Goal: Task Accomplishment & Management: Complete application form

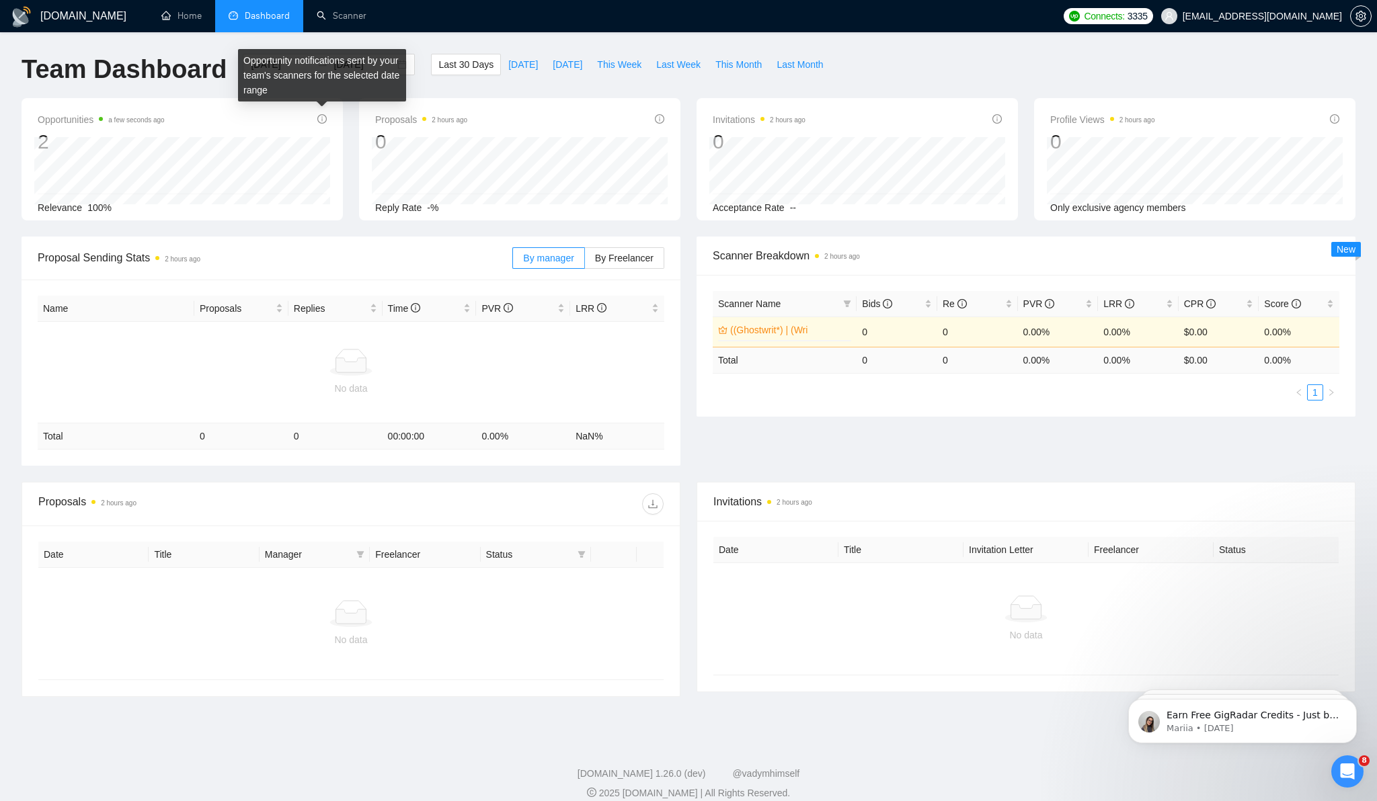
click at [321, 120] on icon "info-circle" at bounding box center [321, 118] width 9 height 9
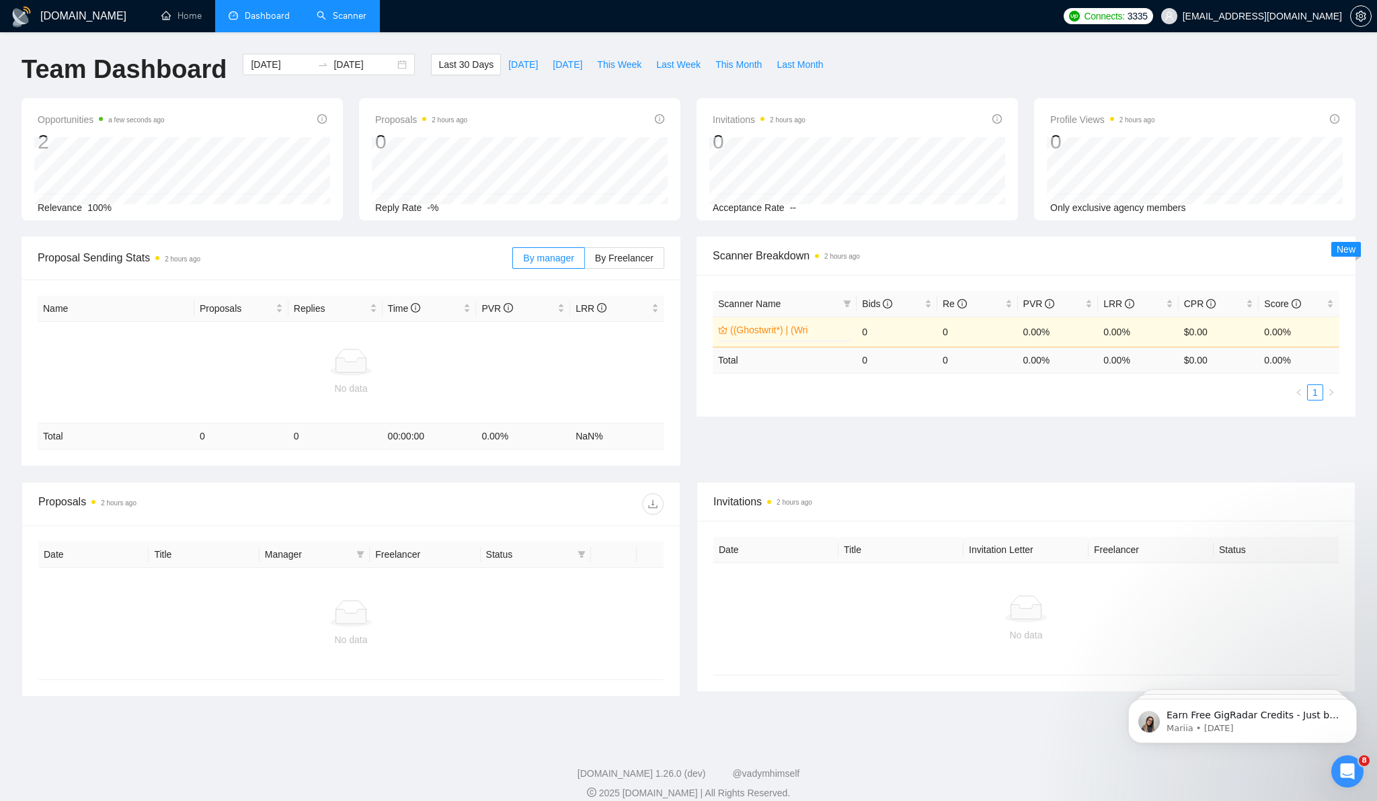
click at [332, 16] on link "Scanner" at bounding box center [342, 15] width 50 height 11
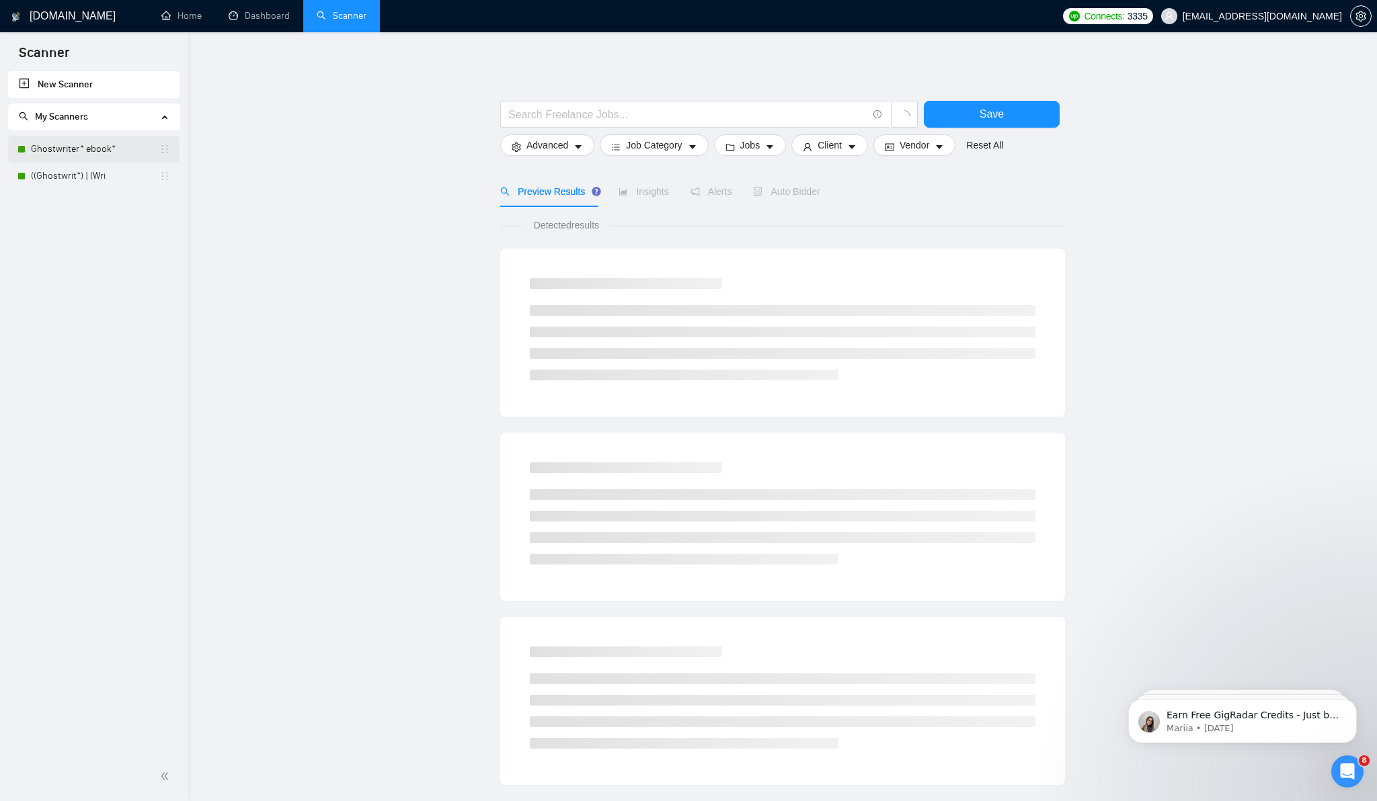
click at [84, 150] on link "Ghostwriter* ebook*" at bounding box center [95, 149] width 128 height 27
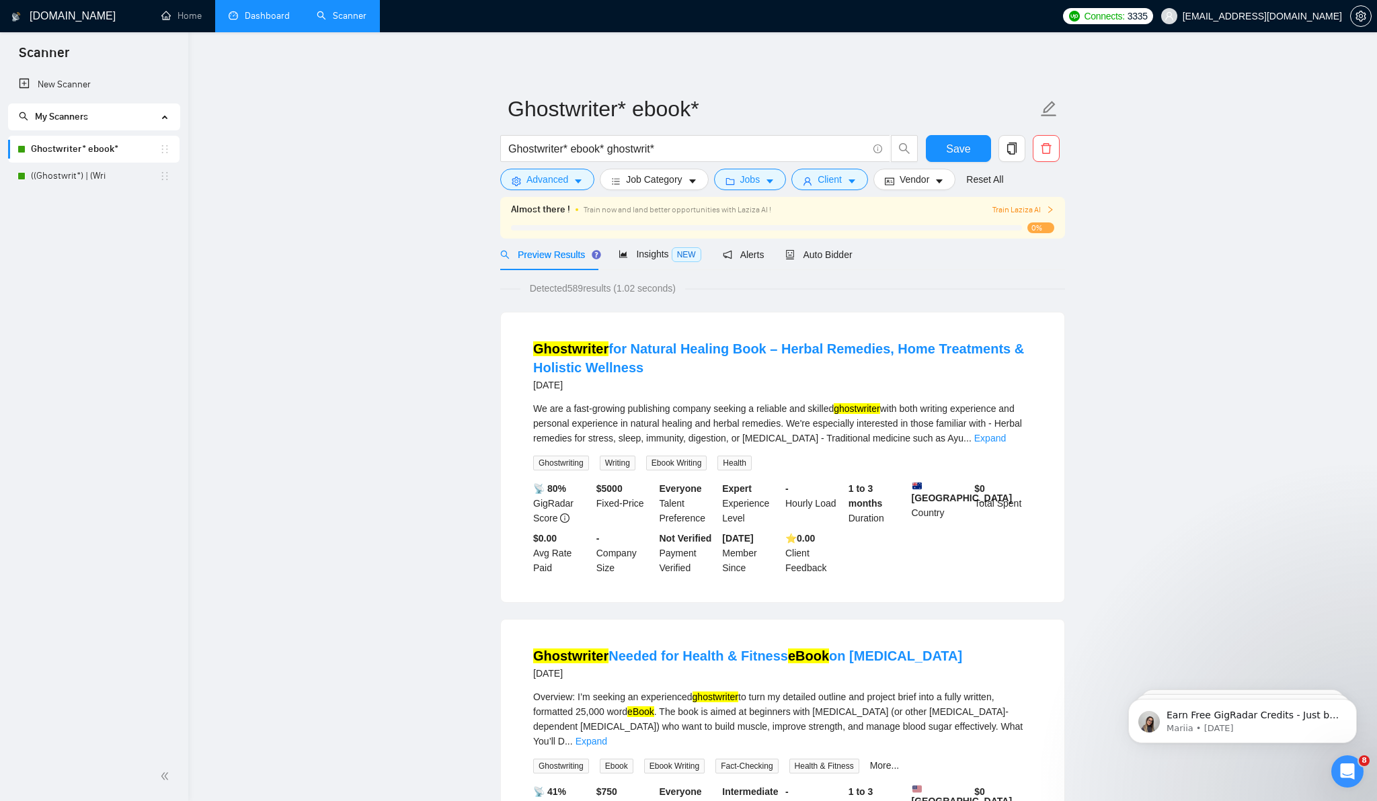
click at [264, 13] on link "Dashboard" at bounding box center [259, 15] width 61 height 11
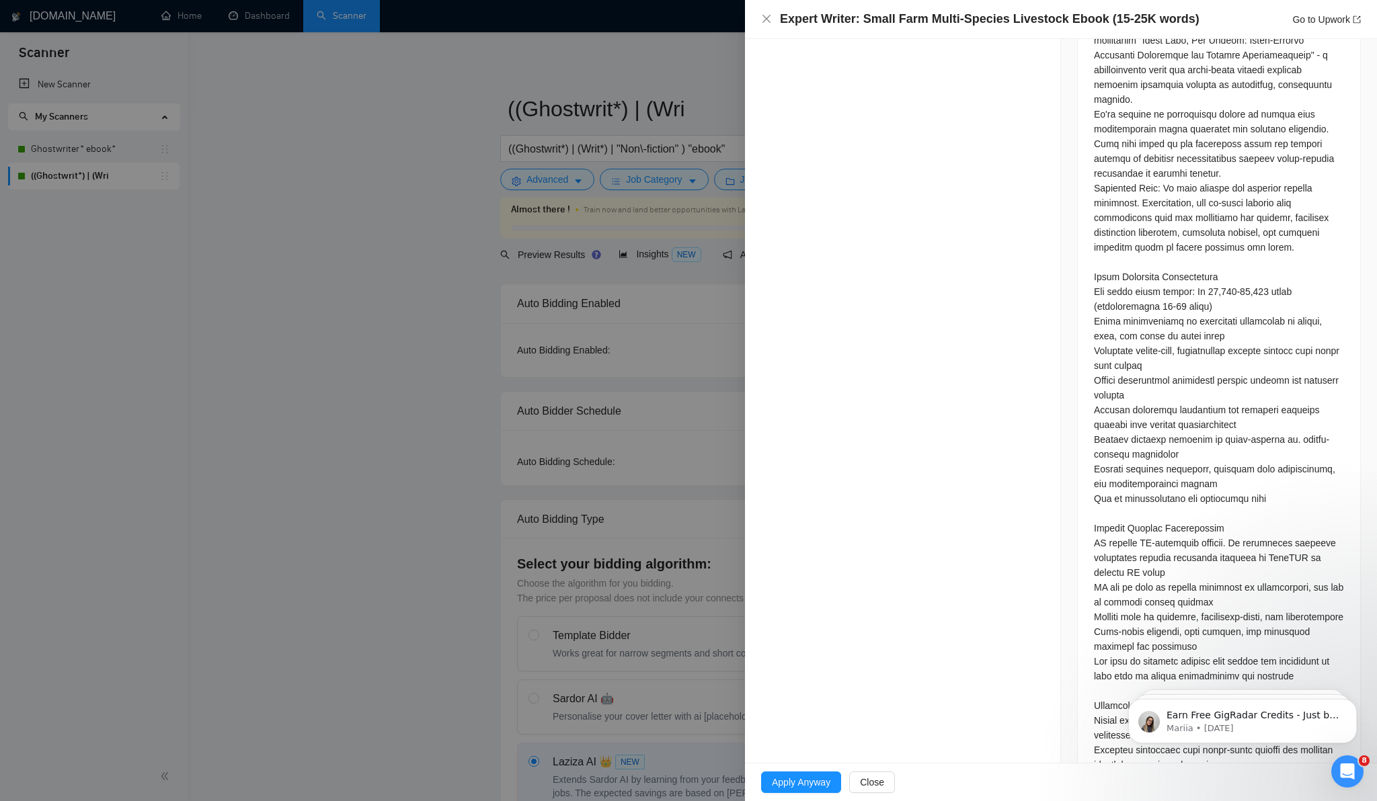
scroll to position [1154, 0]
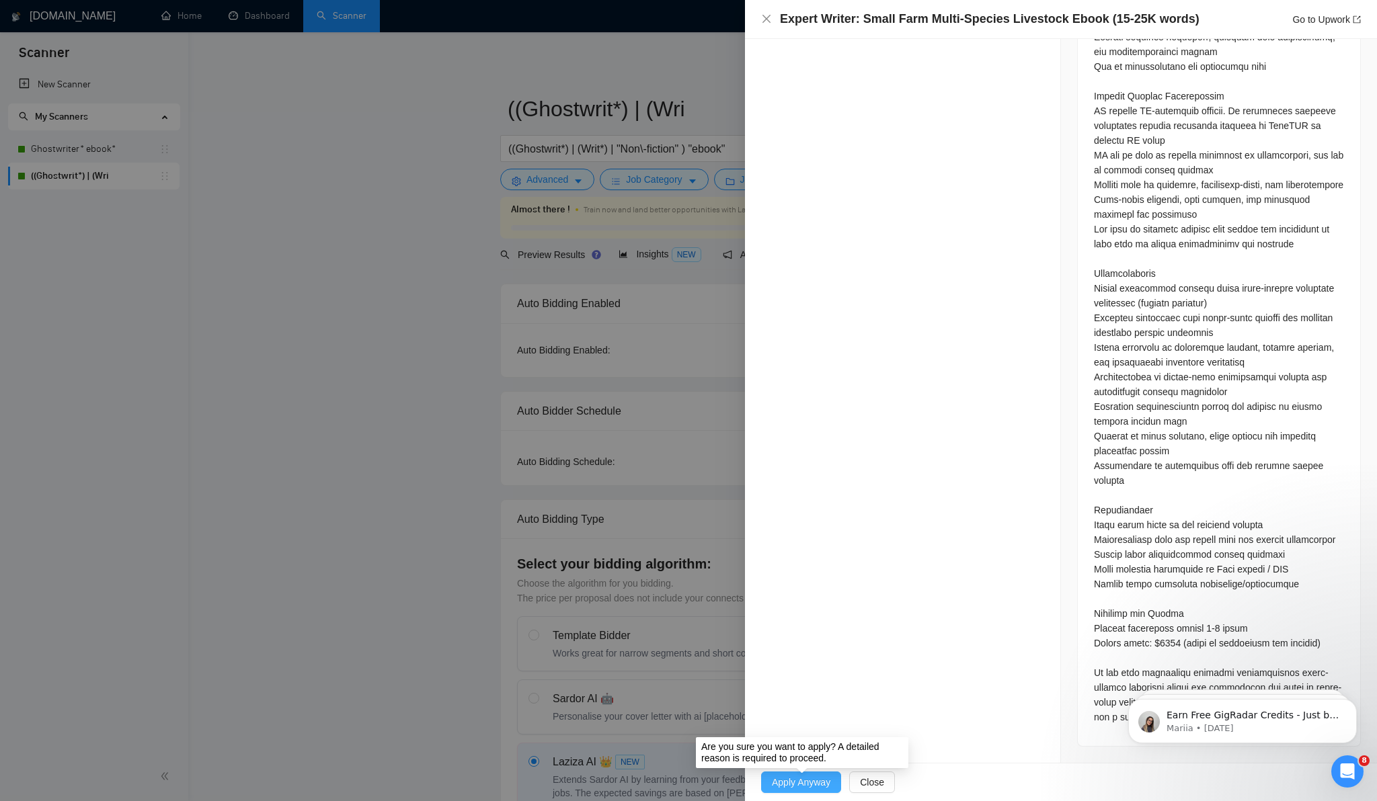
click at [813, 785] on span "Apply Anyway" at bounding box center [801, 782] width 58 height 15
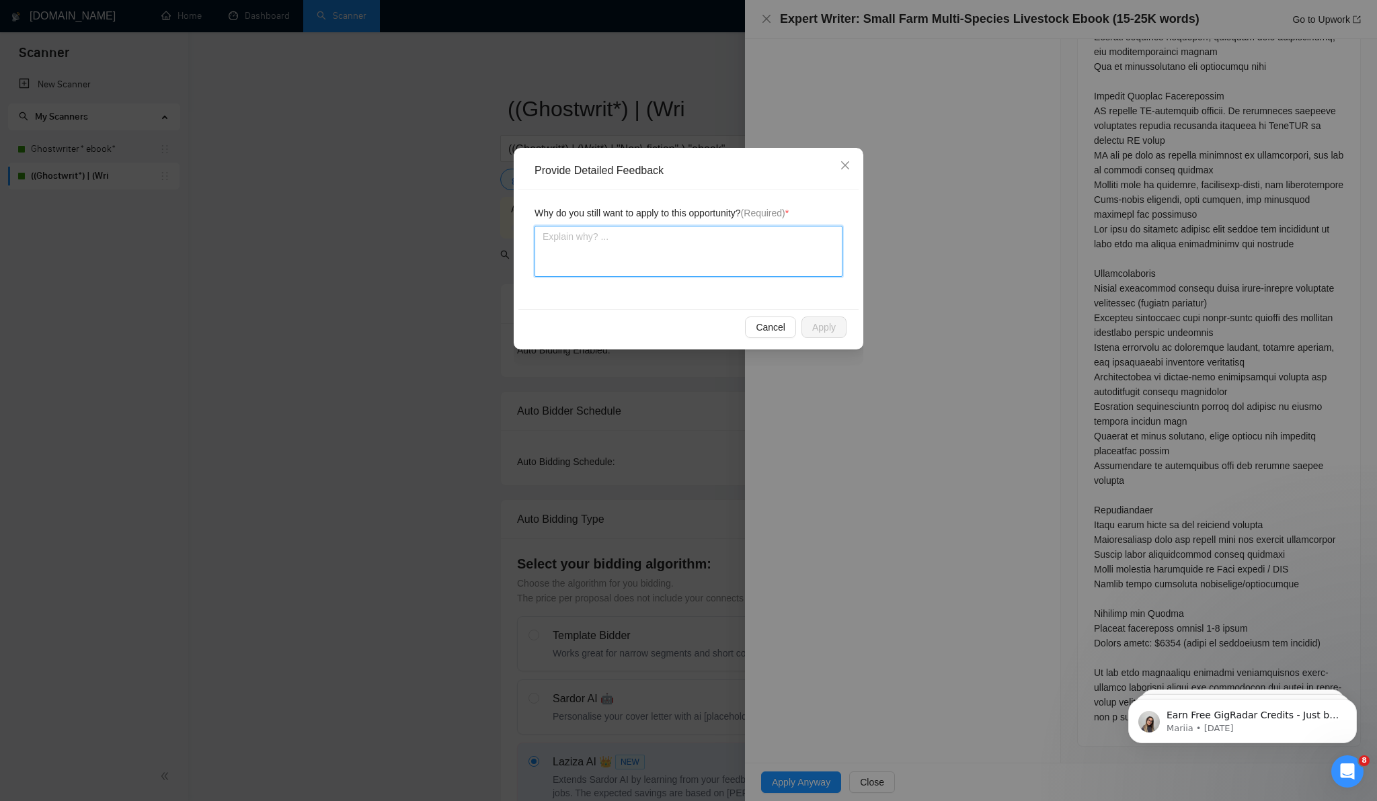
click at [735, 234] on textarea at bounding box center [689, 251] width 308 height 51
type textarea "B"
type textarea "Be"
type textarea "Bec"
type textarea "Becu"
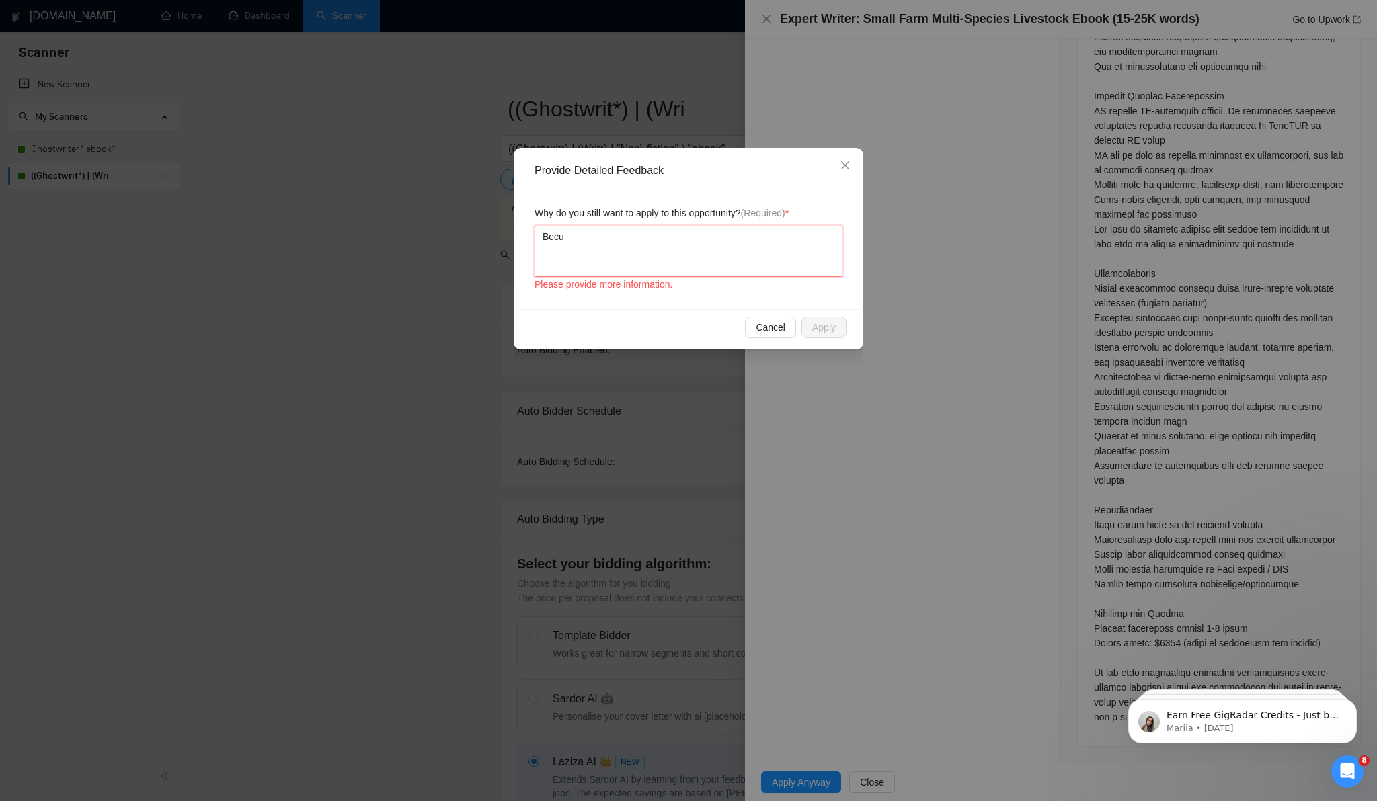
type textarea "Becua"
type textarea "Becuas"
type textarea "Becuase"
type textarea "Becuase i"
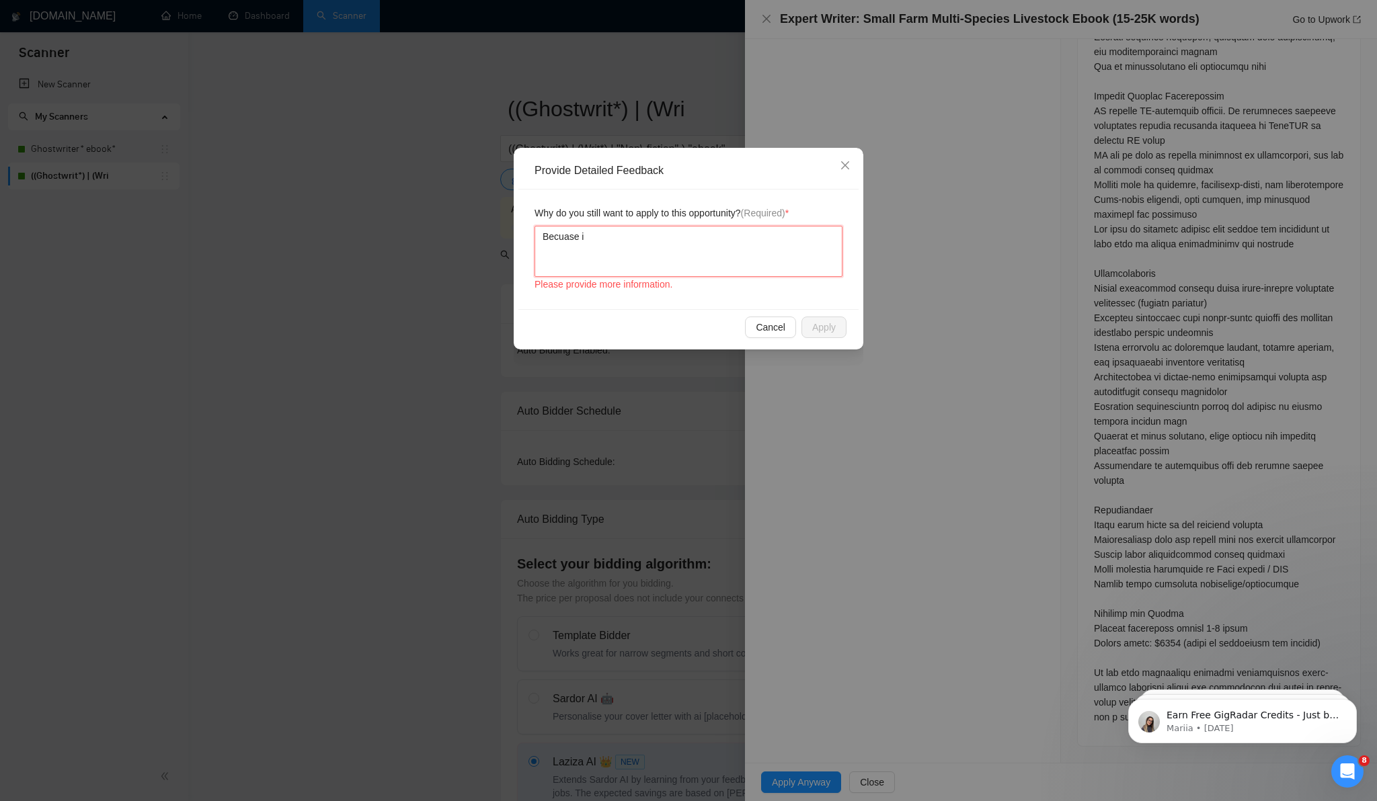
type textarea "Becuase id"
type textarea "Becuase i"
type textarea "Becuase"
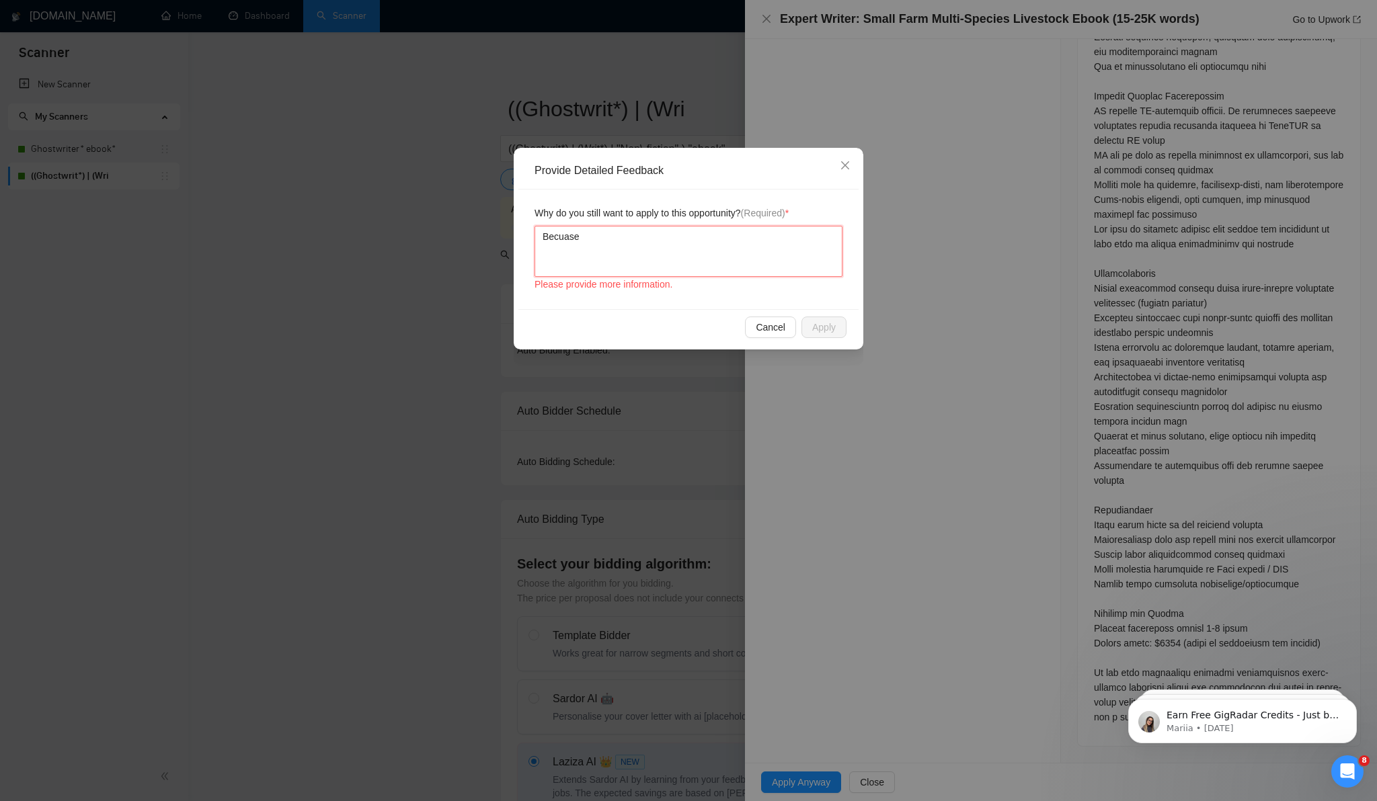
type textarea "Becuase"
type textarea "Becuas"
type textarea "Becua"
type textarea "Becu"
type textarea "Bec"
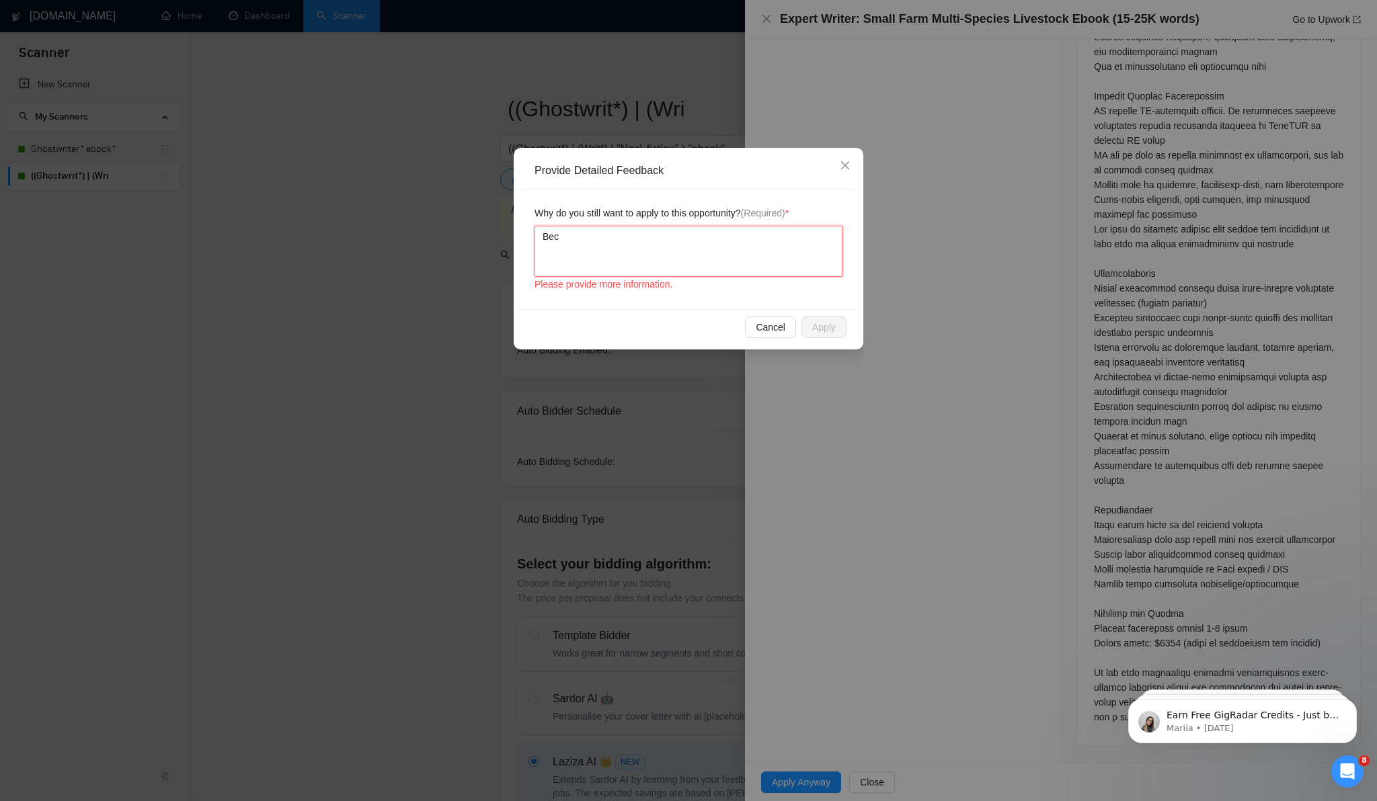
type textarea "Be"
type textarea "B"
type textarea "Bc"
type textarea "Bca"
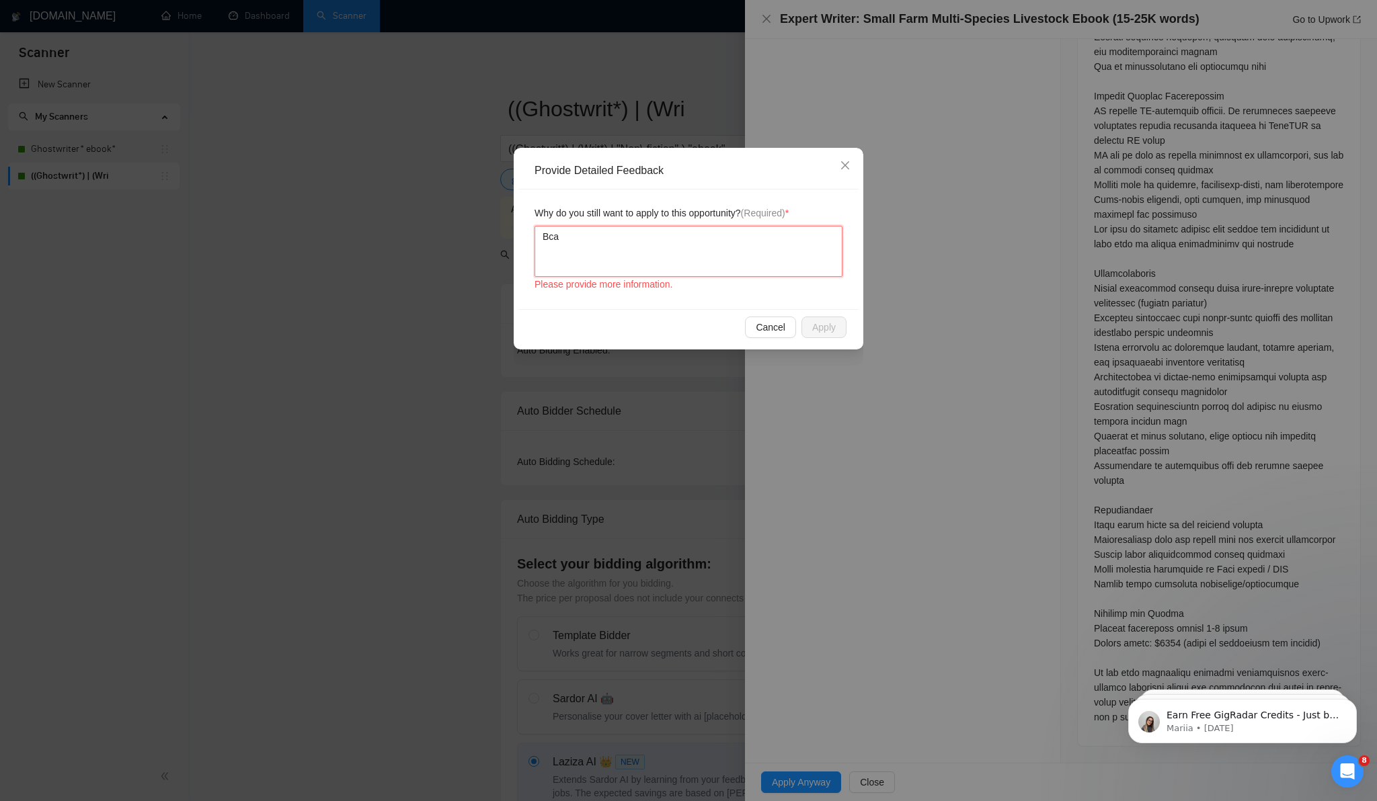
type textarea "Bcau"
type textarea "Bcaus"
type textarea "Bcause"
type textarea "Bcause i"
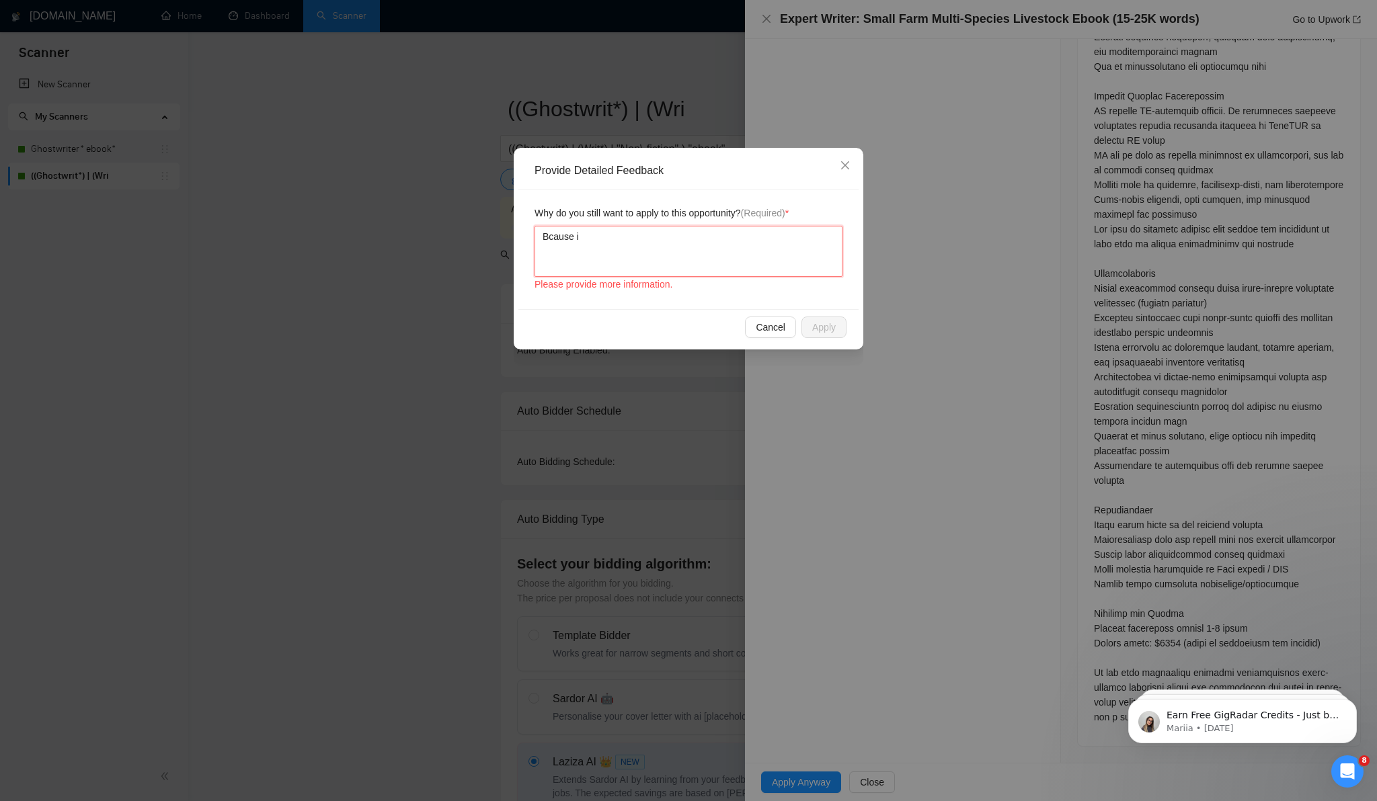
type textarea "Bcause it"
type textarea "Bcause it i"
type textarea "Bcause it is"
type textarea "Bcause it is s"
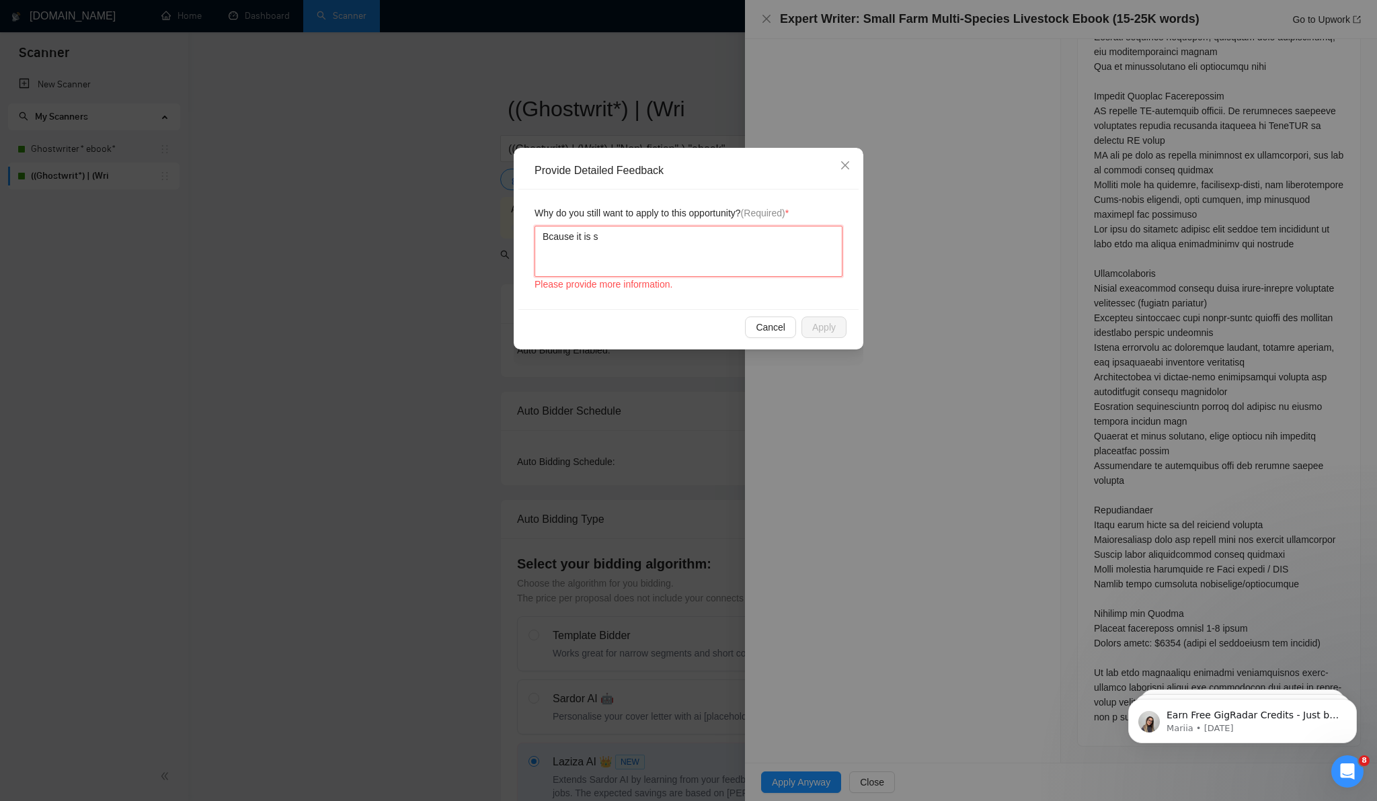
type textarea "Bcause it is st"
type textarea "Bcause it is sti"
type textarea "Bcause it is stil"
type textarea "Bcause it is still"
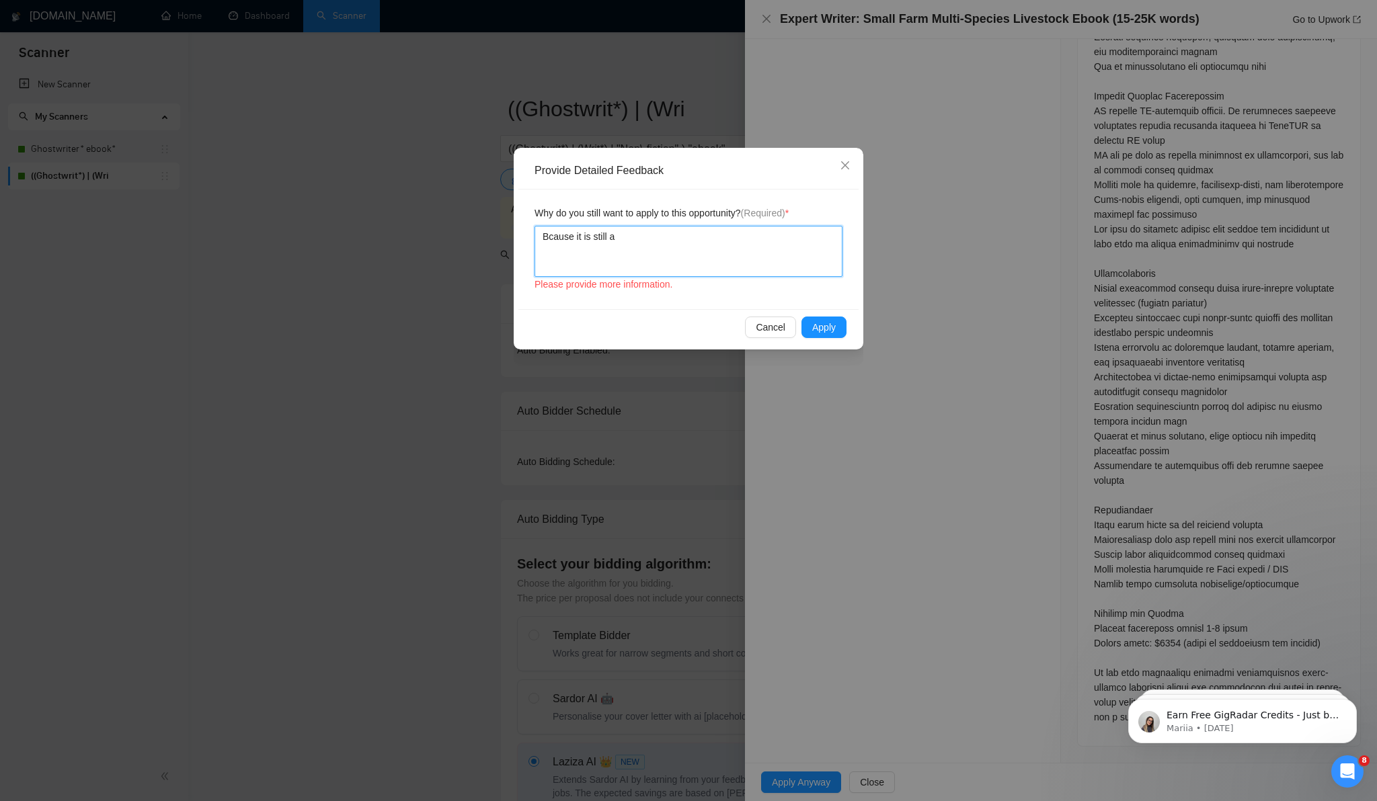
type textarea "Bcause it is still a"
type textarea "Bcause it is still a n"
type textarea "Bcause it is still a no"
type textarea "Bcause it is still a non"
type textarea "Bcause it is still a nonf"
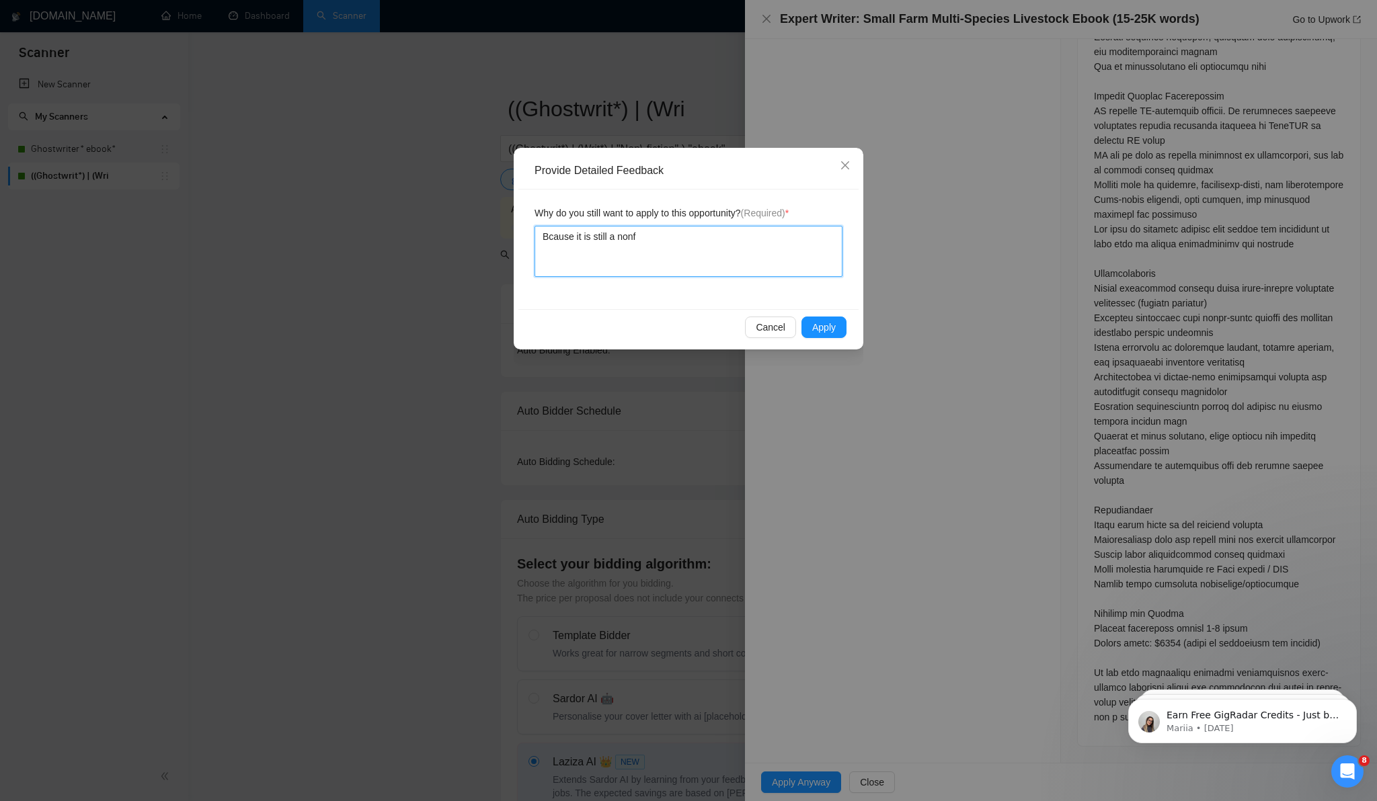
type textarea "Bcause it is still a nonfi"
type textarea "Bcause it is still a nonfic"
type textarea "Bcause it is still a nonficti"
type textarea "Bcause it is still a nonfictio"
type textarea "Bcause it is still a nonfiction"
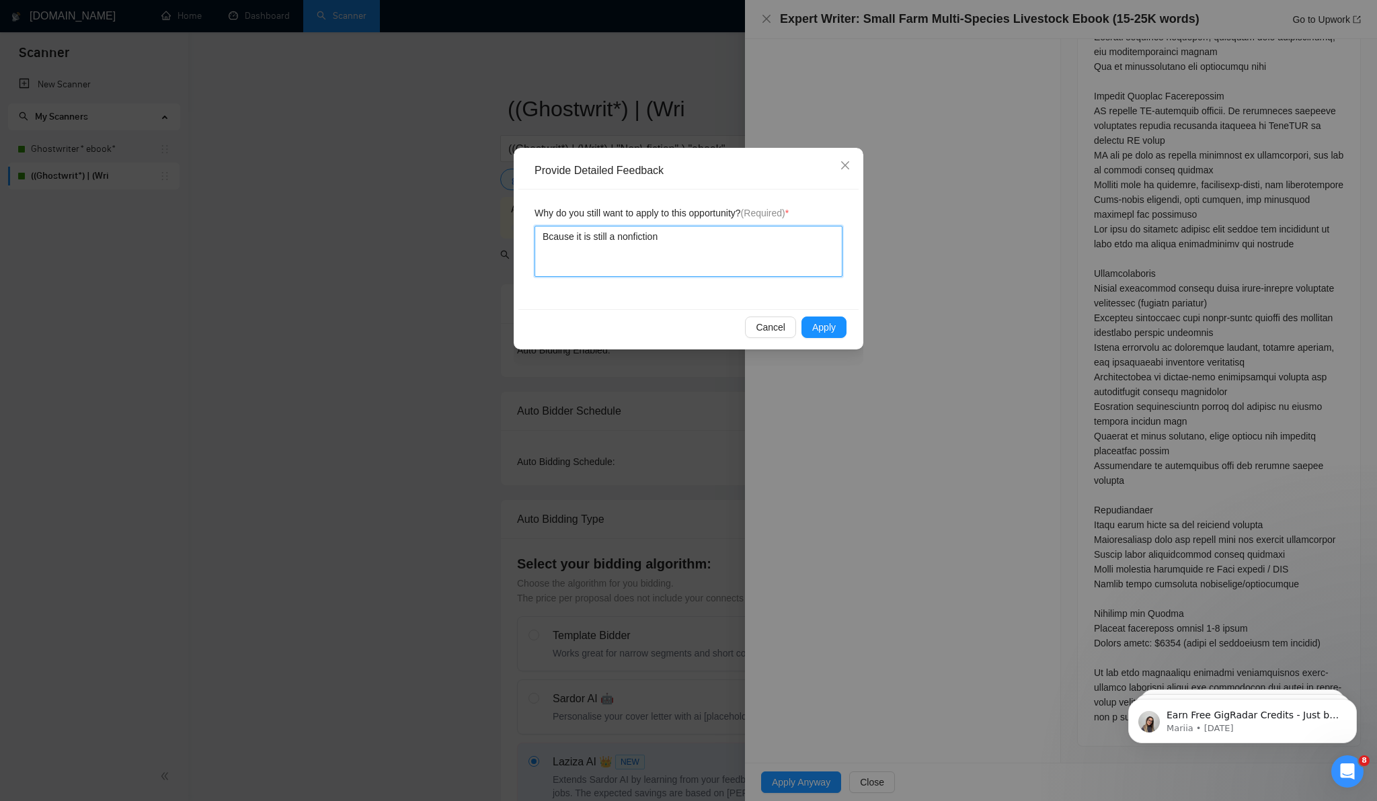
type textarea "Bcause it is still a nonfiction"
type textarea "Bcause it is still a nonfiction w"
type textarea "Bcause it is still a nonfiction wri"
type textarea "Bcause it is still a nonfiction writ"
type textarea "Bcause it is still a nonfiction writi"
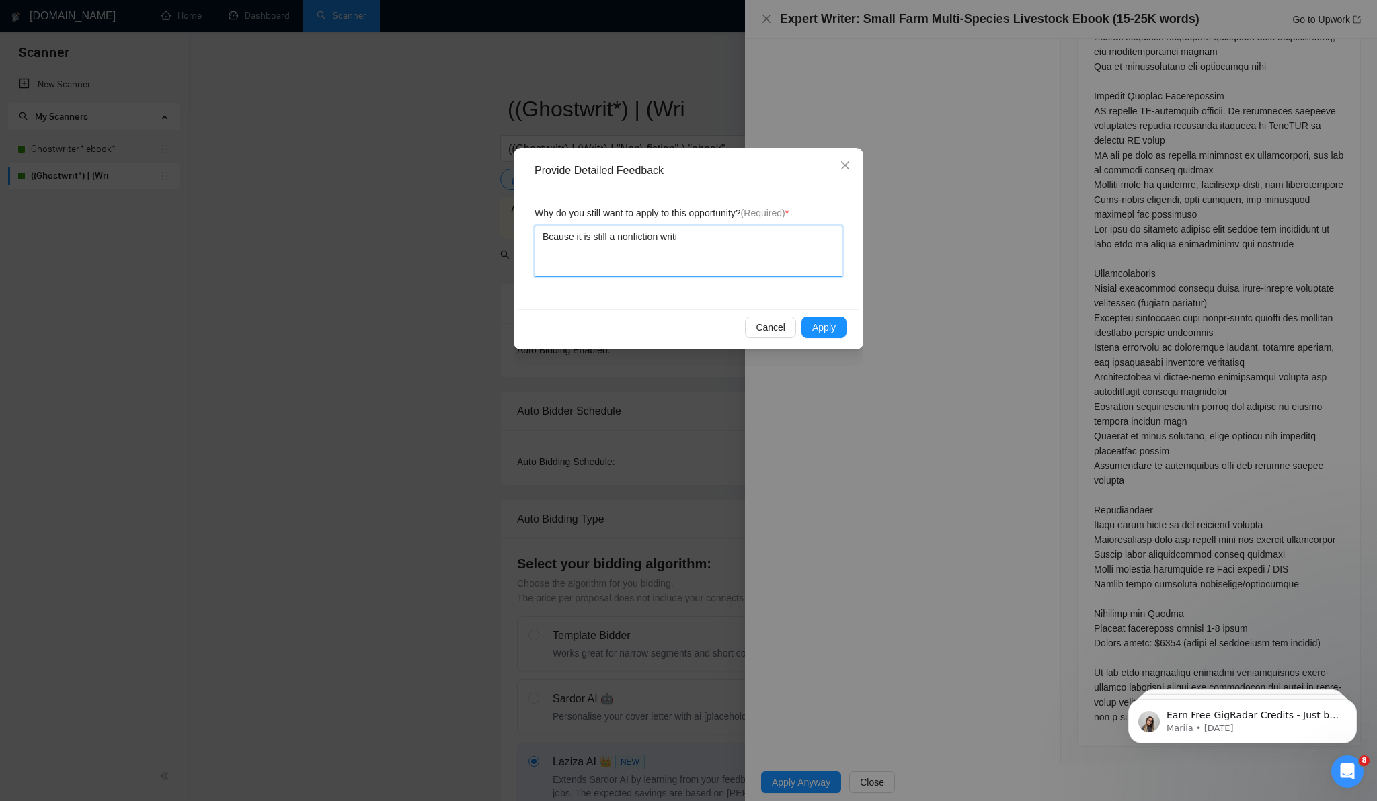
type textarea "Bcause it is still a nonfiction writin"
type textarea "Bcause it is still a nonfiction writing"
type textarea "Bcause it is still a nonfiction writing p"
type textarea "Bcause it is still a nonfiction writing pr"
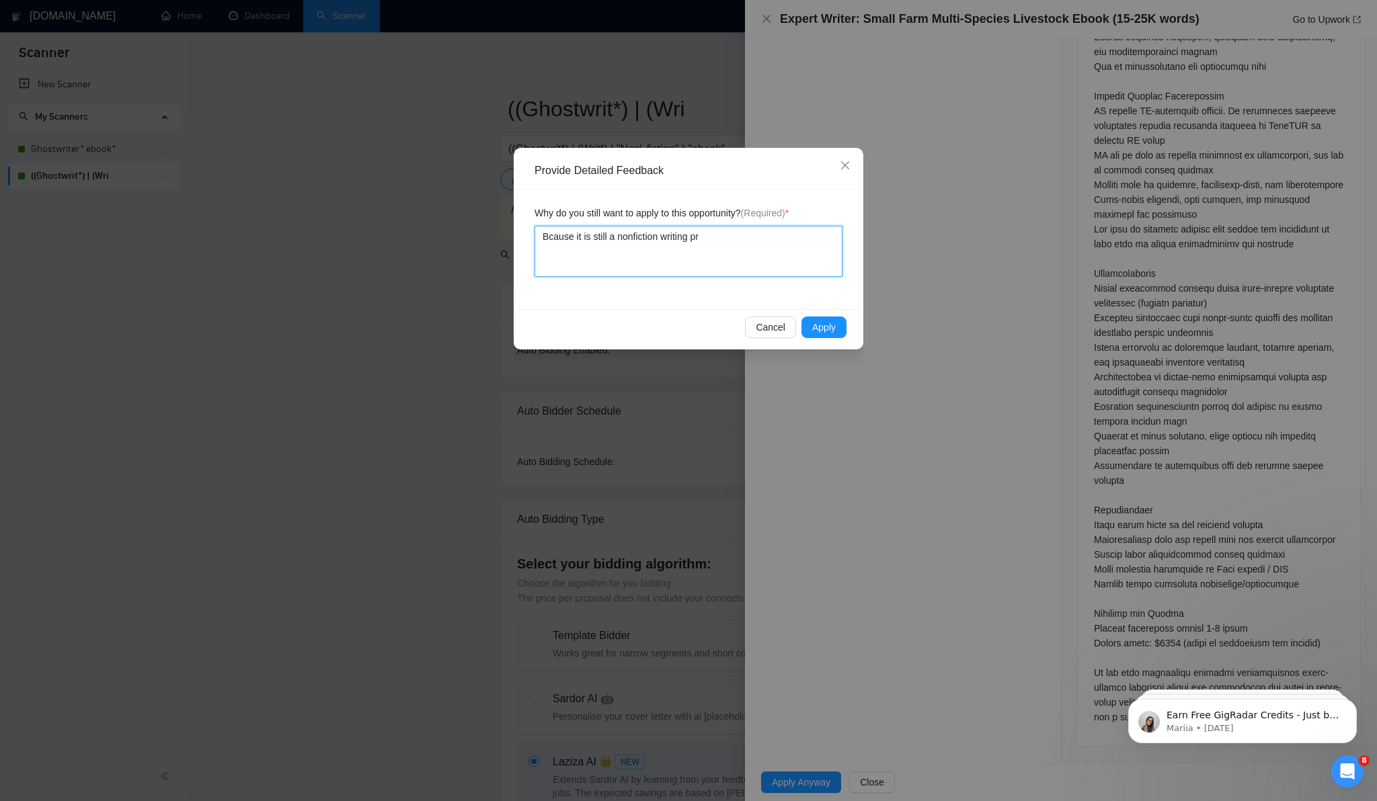
type textarea "Bcause it is still a nonfiction writing pro"
type textarea "Bcause it is still a nonfiction writing proje"
type textarea "Bcause it is still a nonfiction writing project"
type textarea "Bcause it is still a nonfiction writing project."
type textarea "Bcause it is still a nonfiction writing project"
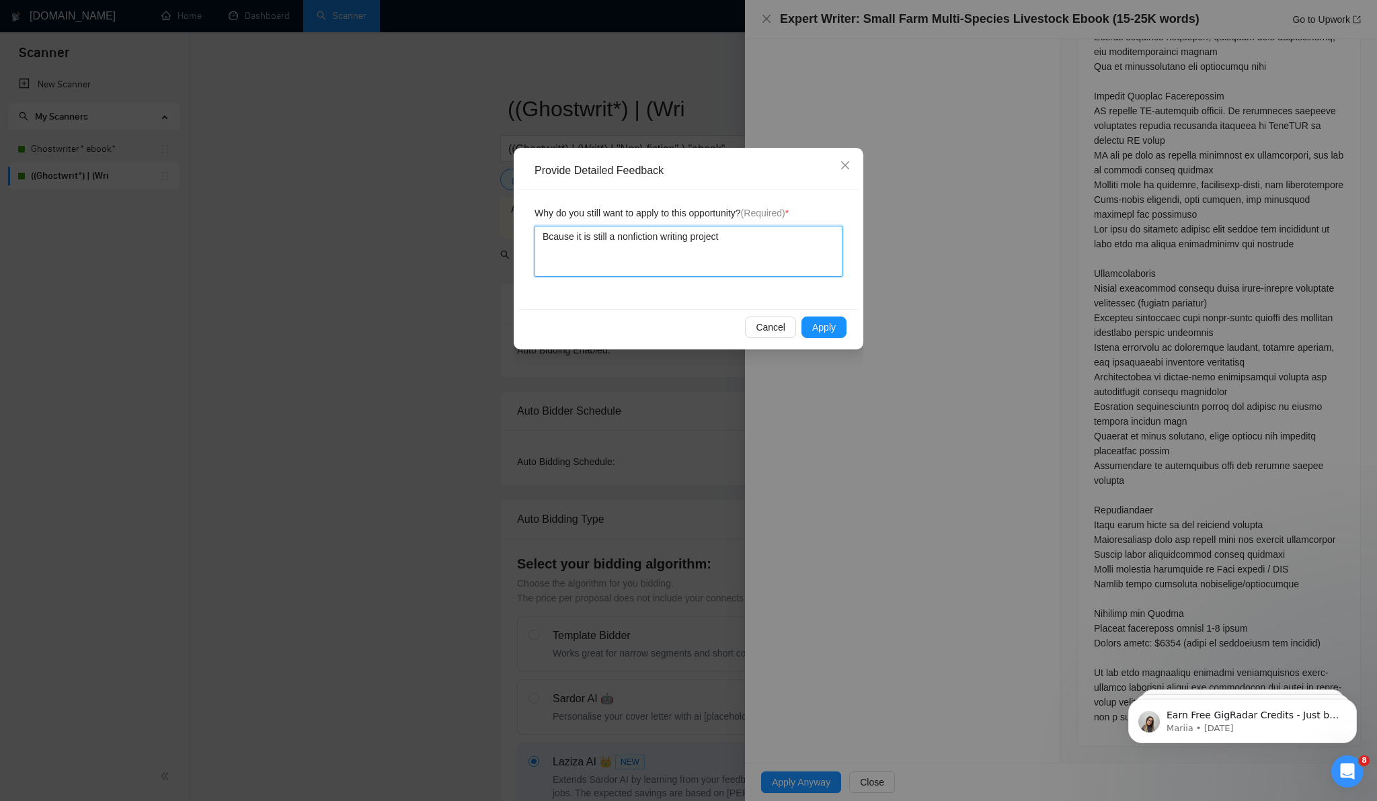
type textarea "Bcause it is still a nonfiction writing project"
type textarea "Bcause it is still a nonfiction writing project a"
type textarea "Bcause it is still a nonfiction writing project an"
type textarea "Bcause it is still a nonfiction writing project and"
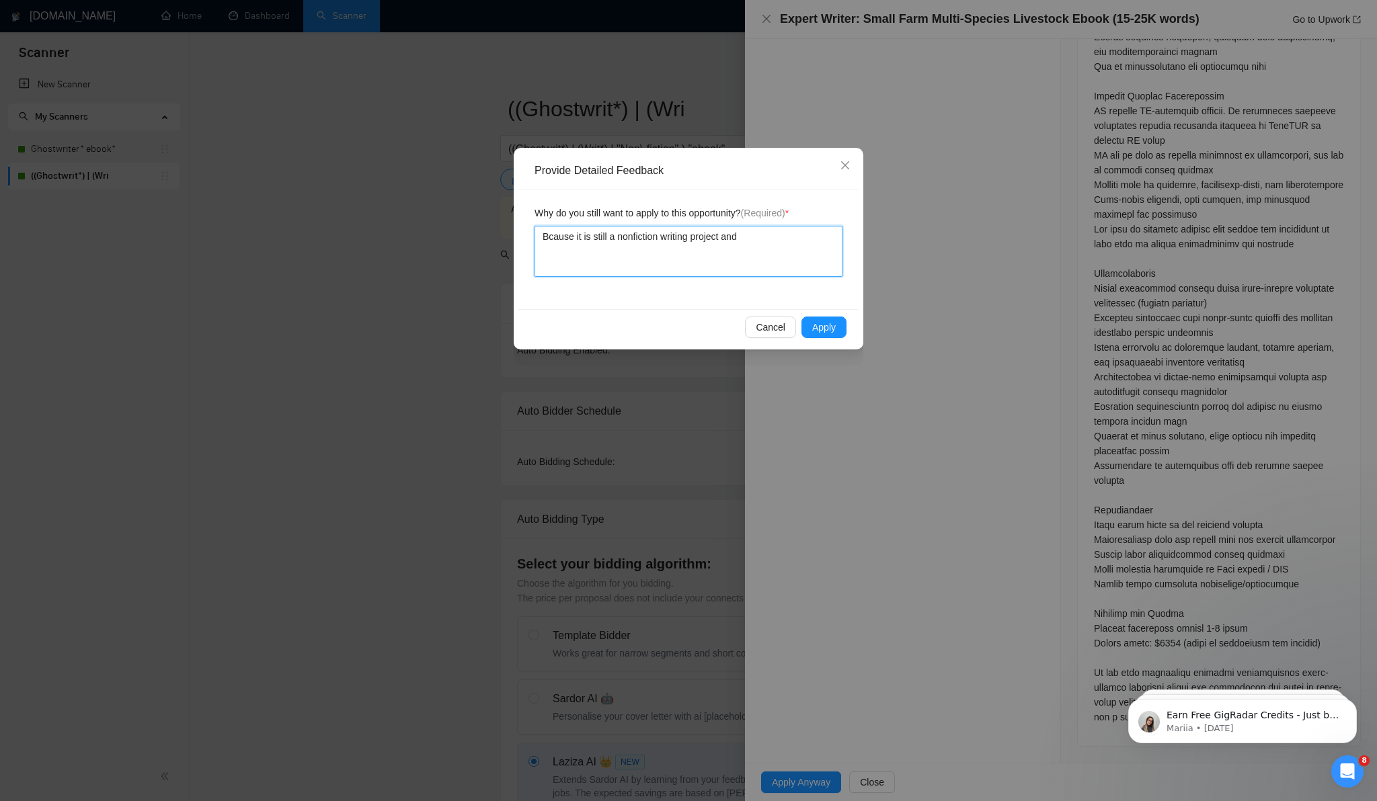
type textarea "Bcause it is still a nonfiction writing project and I"
type textarea "Bcause it is still a nonfiction writing project and I a"
type textarea "Bcause it is still a nonfiction writing project and I am"
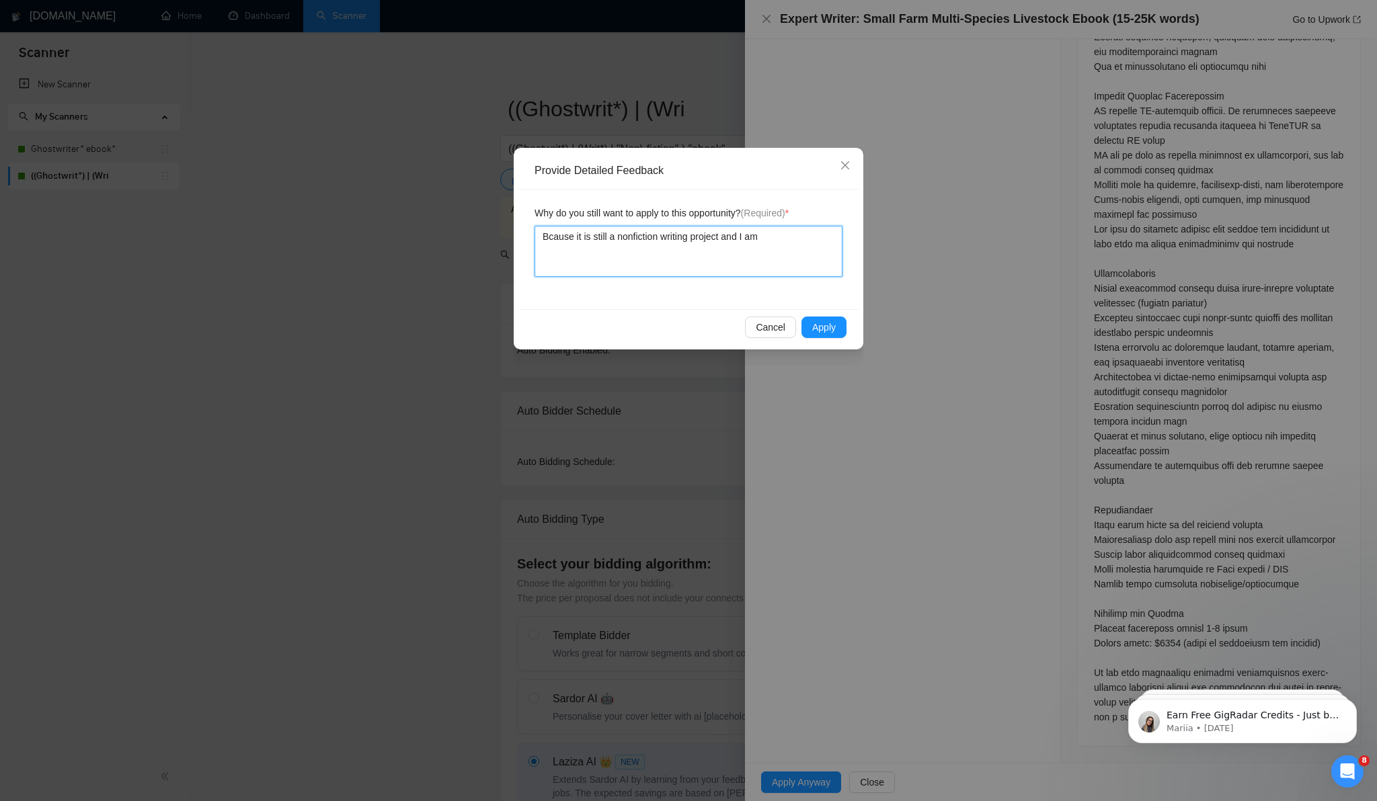
type textarea "Bcause it is still a nonfiction writing project and I am"
type textarea "Bcause it is still a nonfiction writing project and I a"
type textarea "Bcause it is still a nonfiction writing project and I"
type textarea "Bcause it is still a nonfiction writing project and"
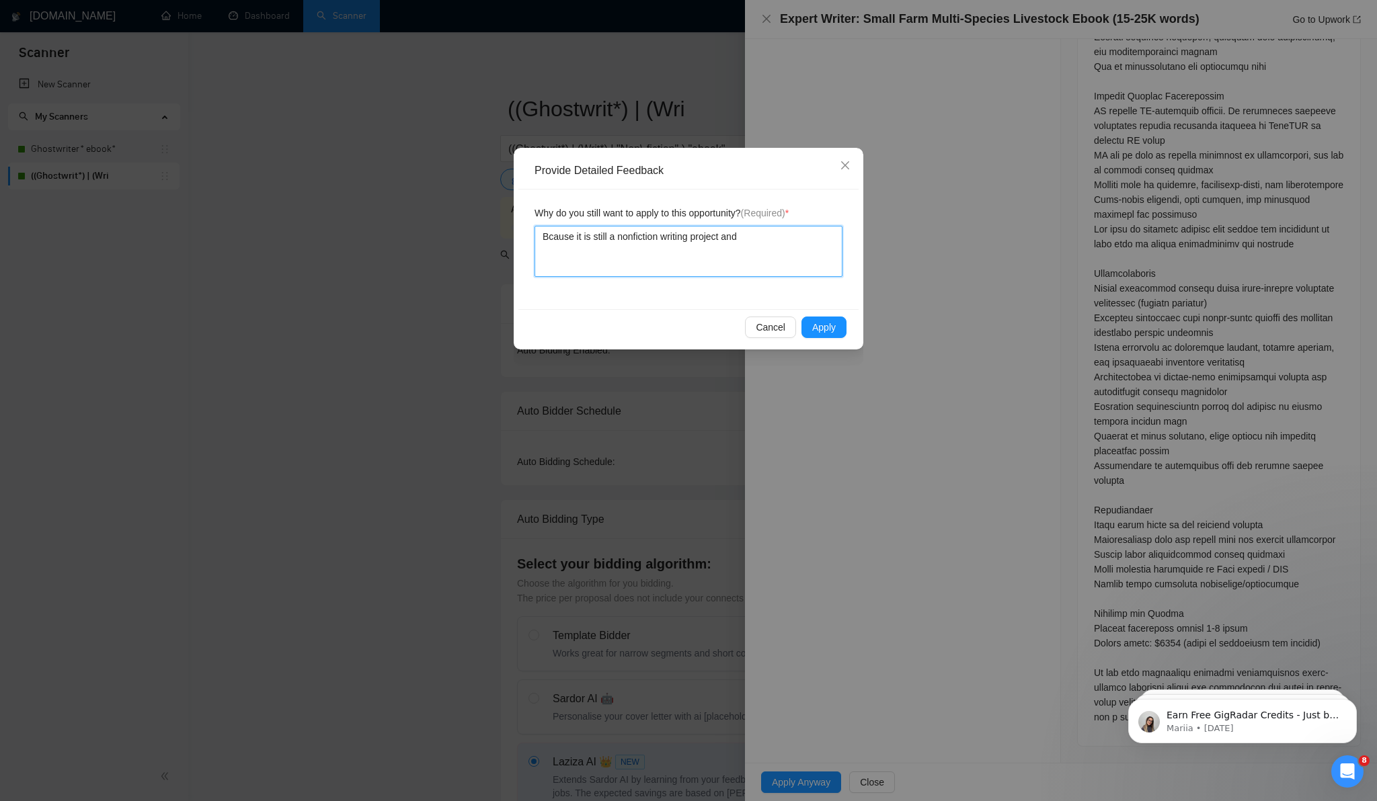
type textarea "Bcause it is still a nonfiction writing project and"
type textarea "Bcause it is still a nonfiction writing project an"
type textarea "Bcause it is still a nonfiction writing project a"
type textarea "Bcause it is still a nonfiction writing project"
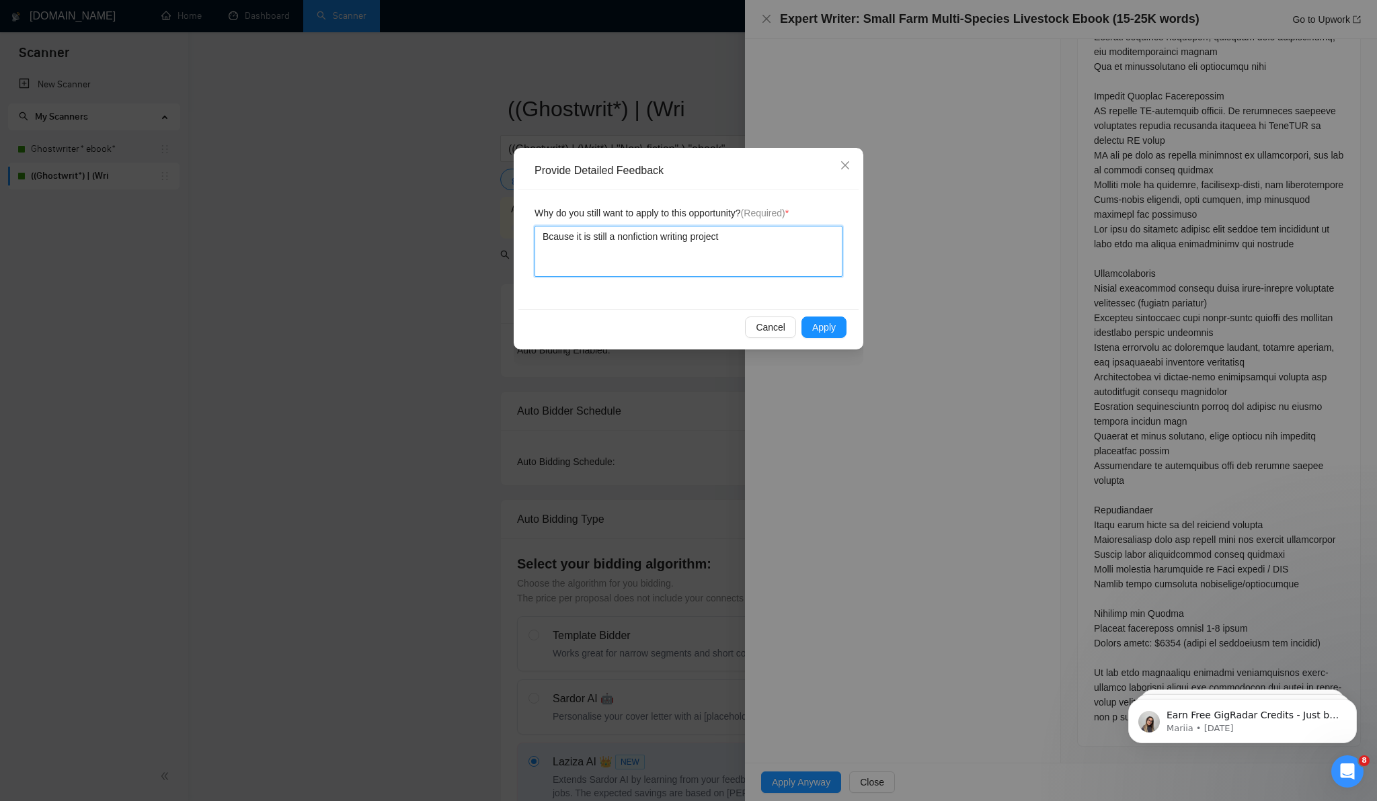
type textarea "Bcause it is still a nonfiction writing project."
click at [553, 233] on textarea "Bcause it is still a nonfiction writing project." at bounding box center [689, 251] width 308 height 51
type textarea "Because it is still a nonfiction writing project."
click at [827, 329] on span "Apply" at bounding box center [824, 327] width 24 height 15
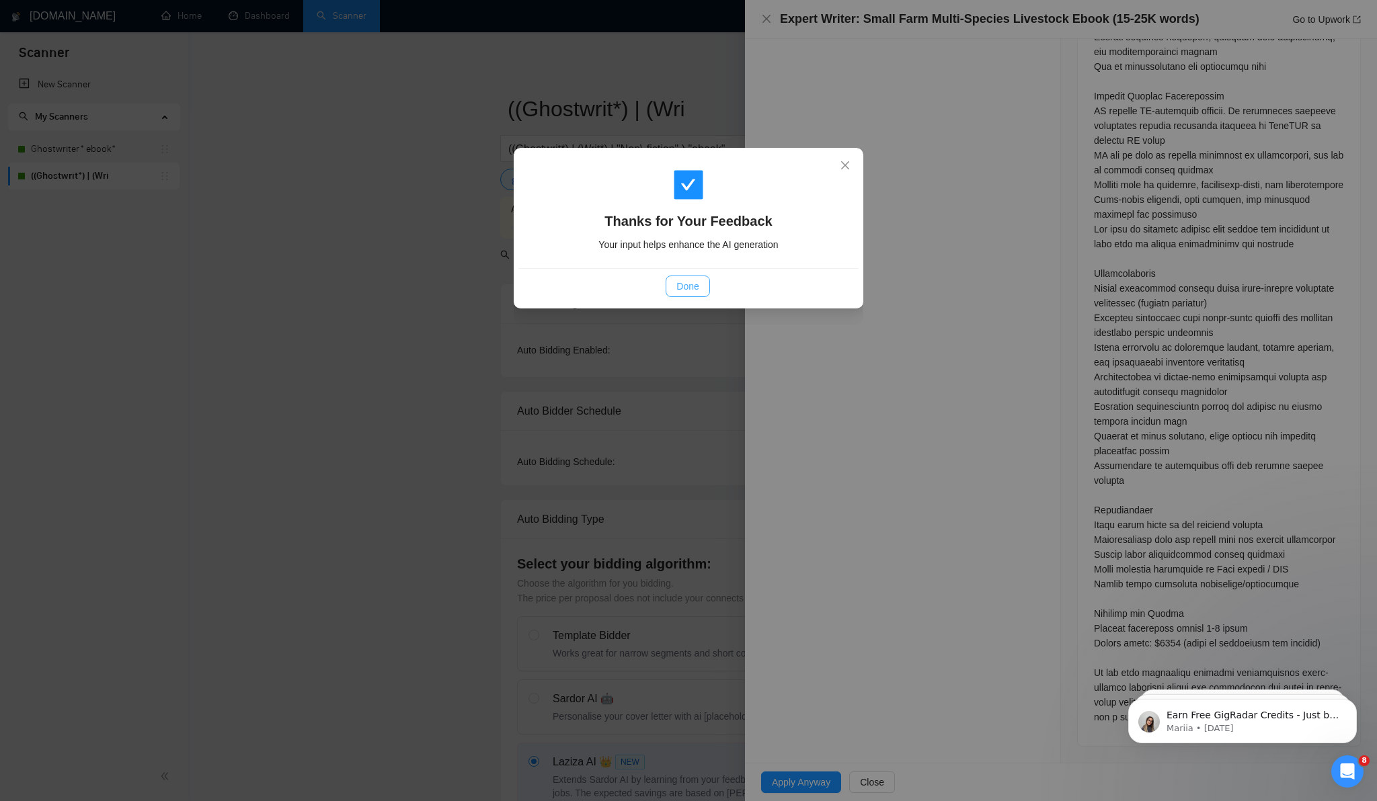
click at [692, 287] on span "Done" at bounding box center [687, 286] width 22 height 15
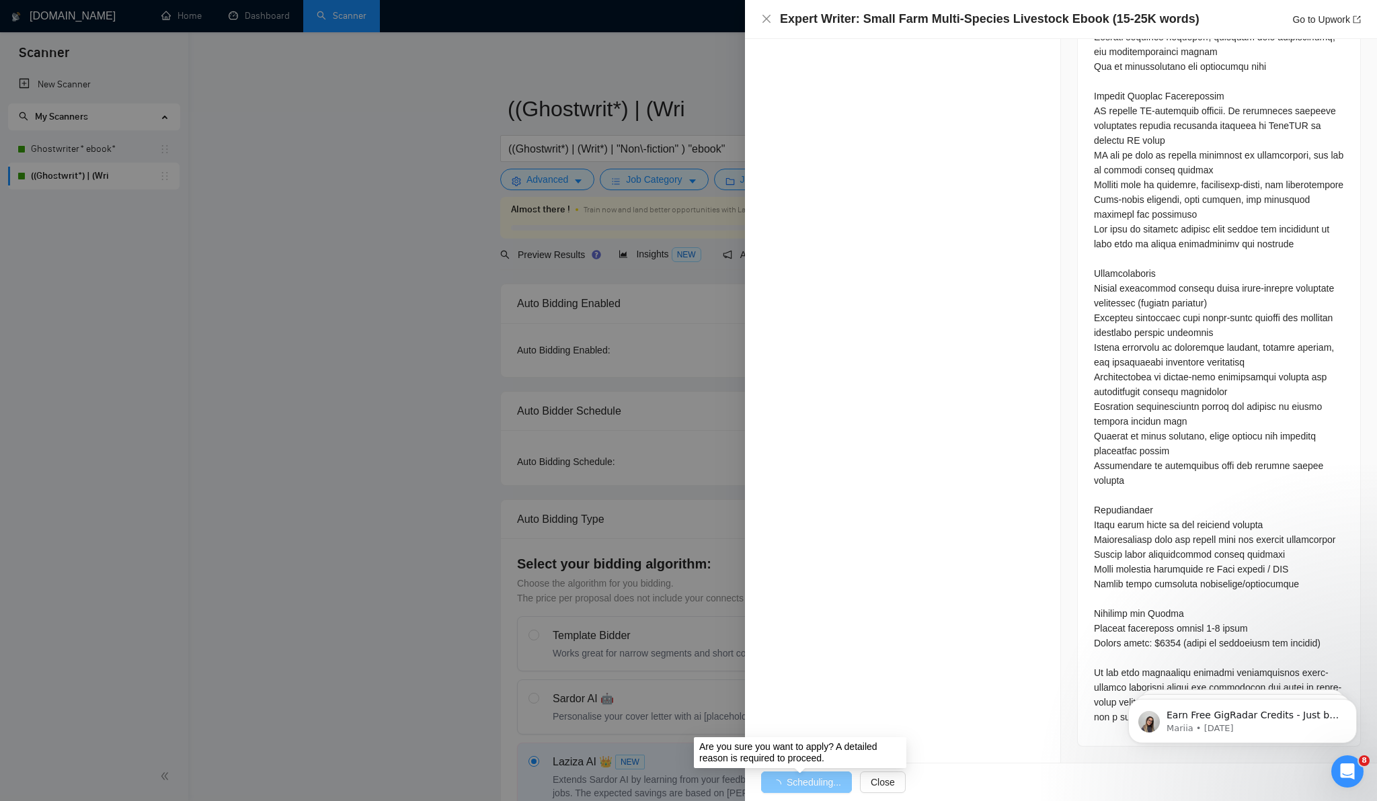
click at [801, 786] on span "Scheduling..." at bounding box center [814, 782] width 54 height 15
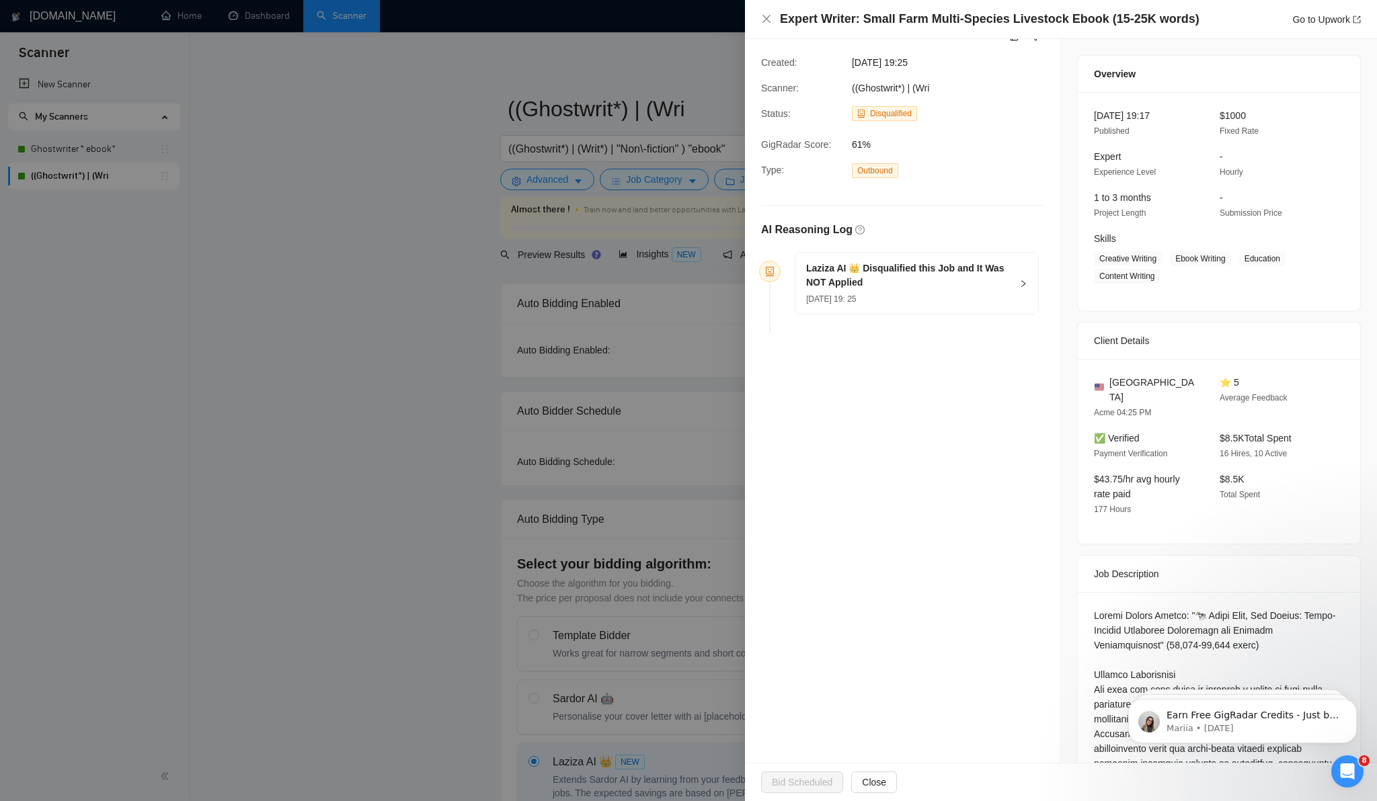
scroll to position [0, 0]
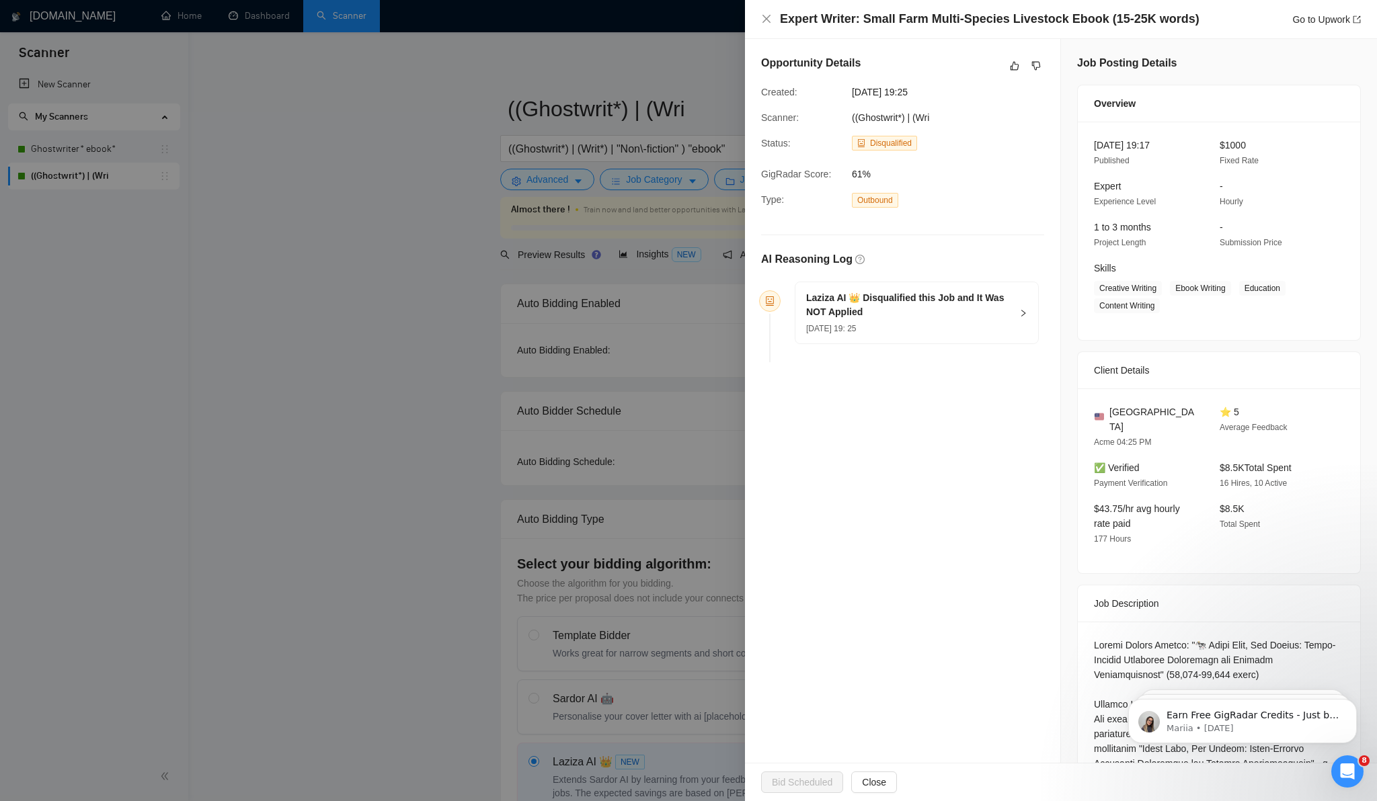
click at [951, 299] on h5 "Laziza AI 👑 Disqualified this Job and It Was NOT Applied" at bounding box center [908, 305] width 205 height 28
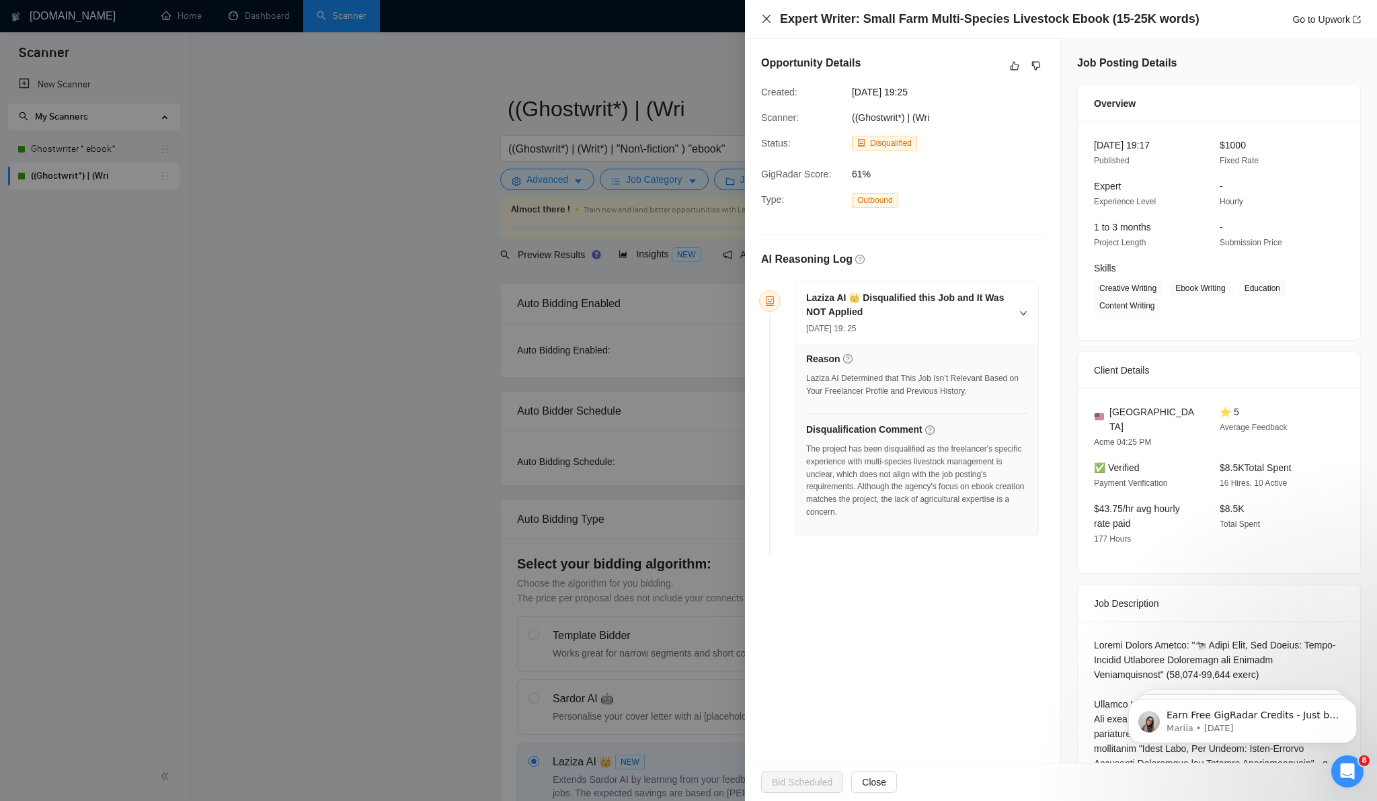
click at [765, 23] on icon "close" at bounding box center [766, 18] width 11 height 11
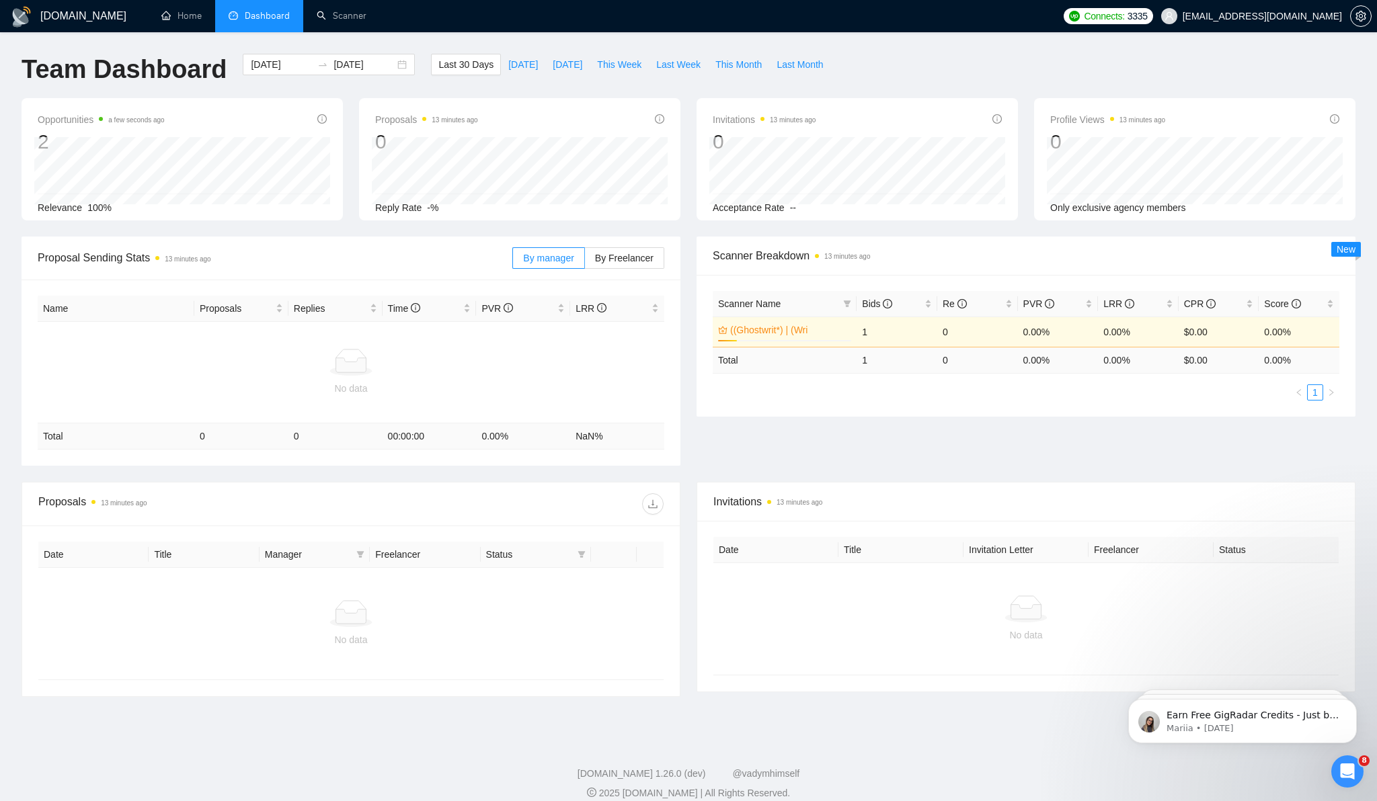
click at [865, 334] on td "1" at bounding box center [897, 332] width 81 height 30
click at [864, 332] on td "1" at bounding box center [897, 332] width 81 height 30
click at [864, 333] on td "1" at bounding box center [897, 332] width 81 height 30
